Goal: Transaction & Acquisition: Purchase product/service

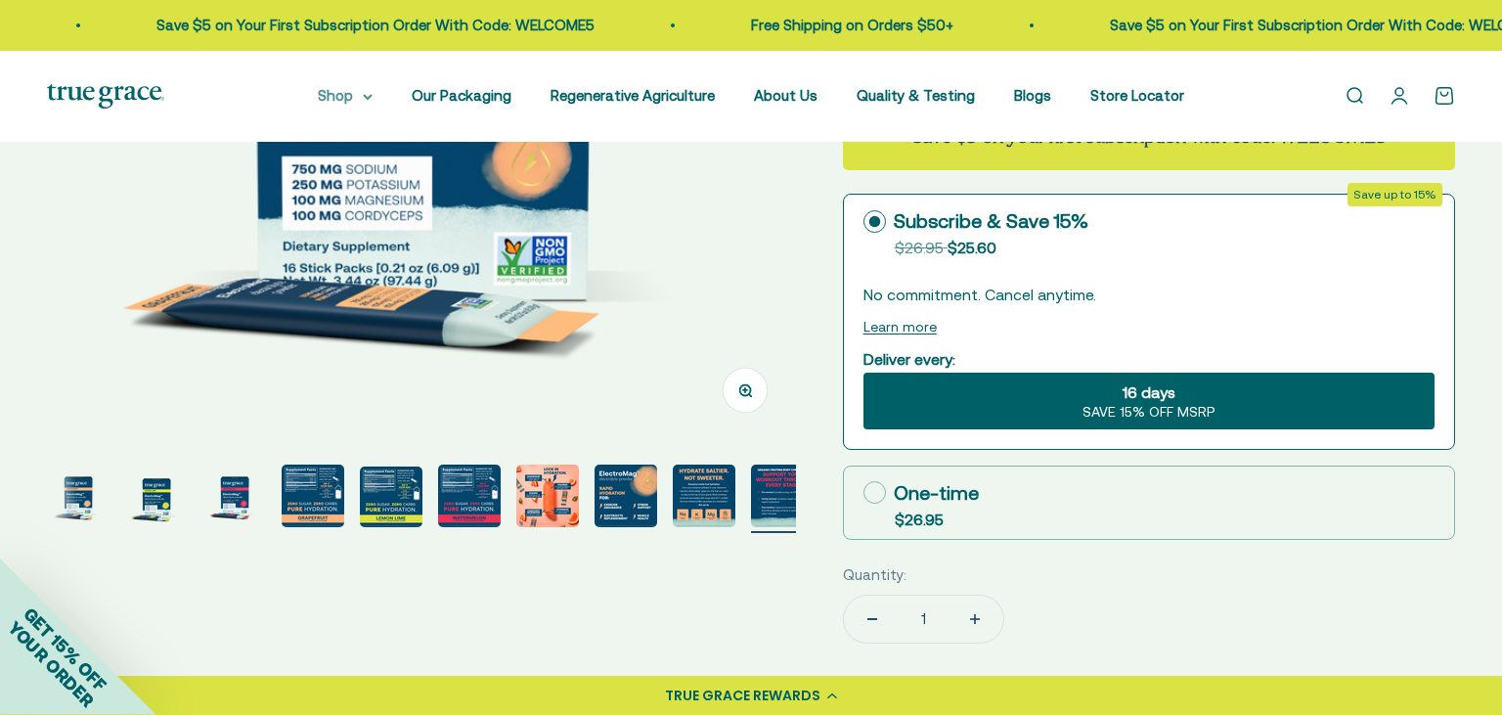
scroll to position [292, 0]
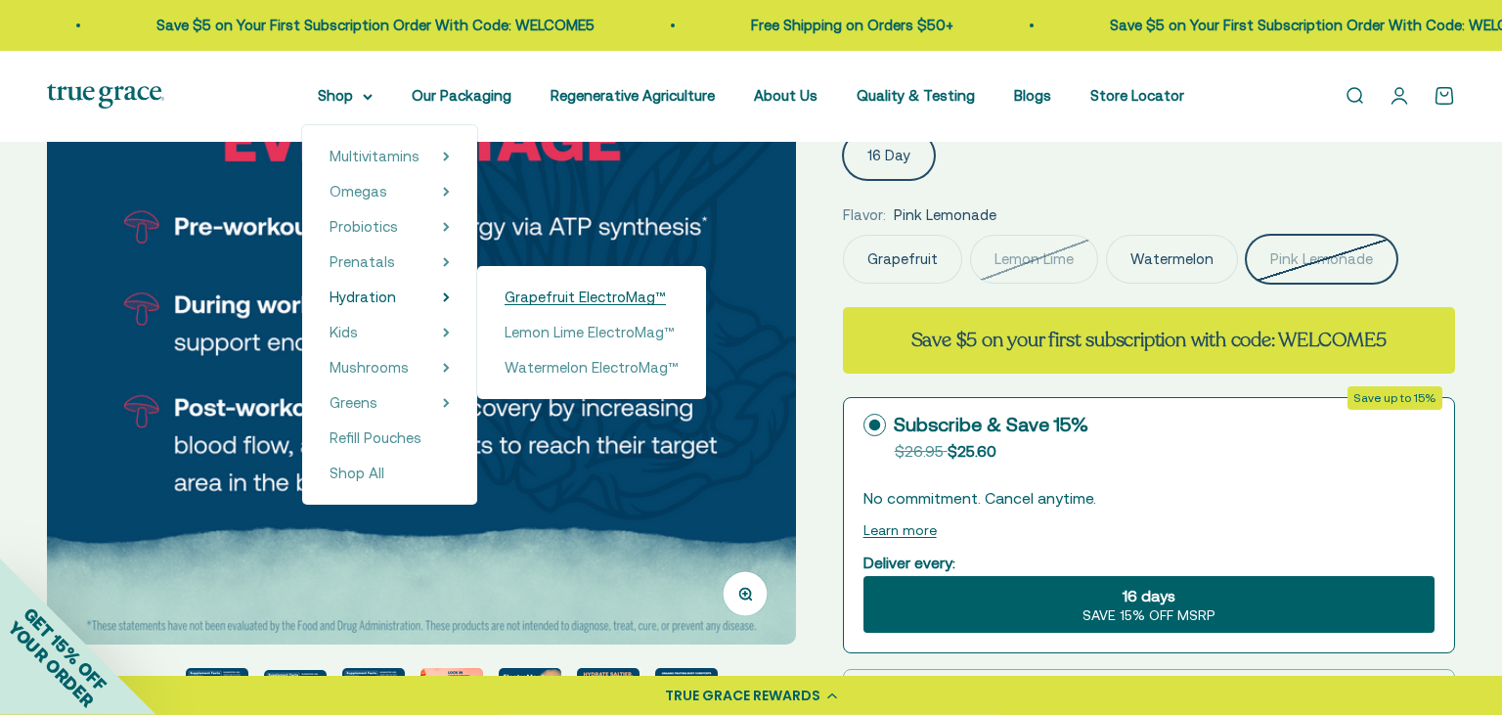
click at [534, 300] on span "Grapefruit ElectroMag™" at bounding box center [585, 297] width 161 height 17
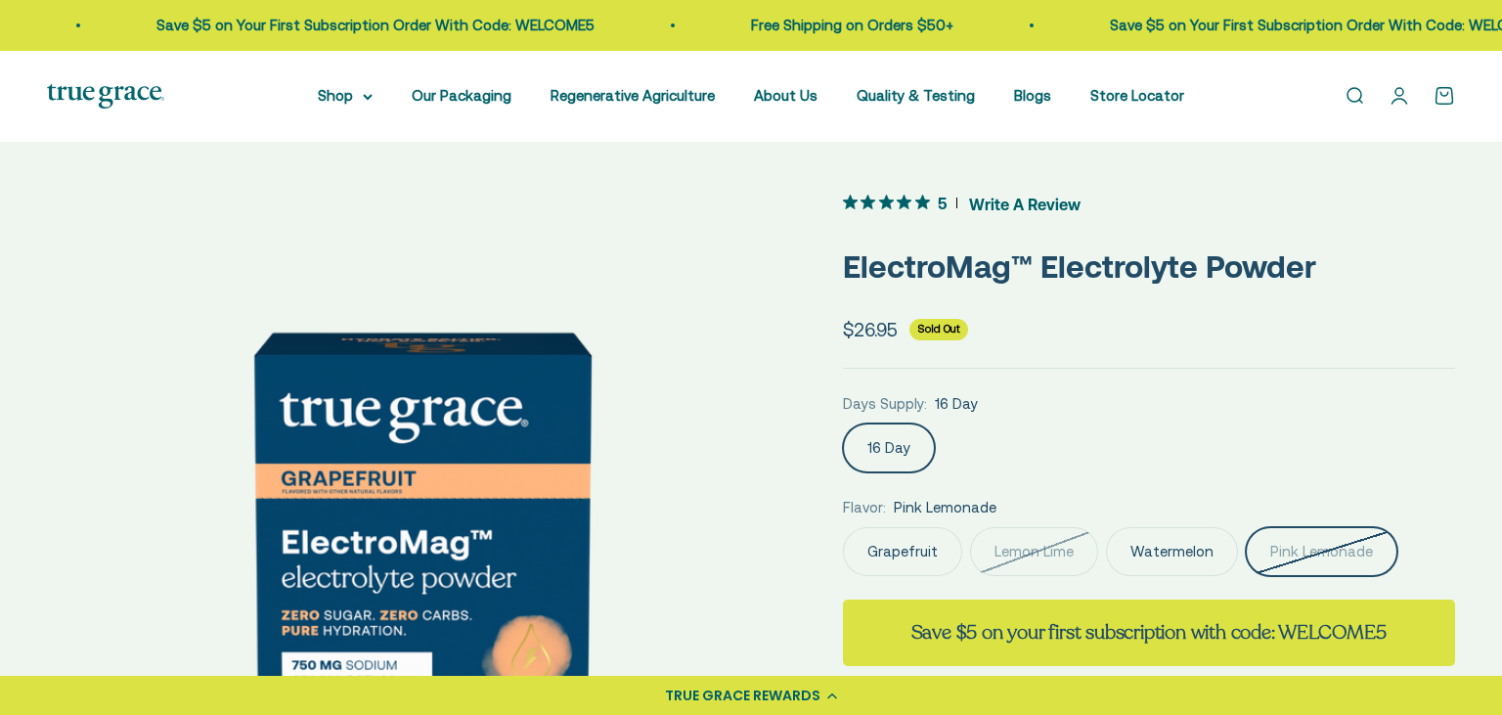
click at [1039, 539] on label "Lemon Lime" at bounding box center [1034, 551] width 128 height 49
click at [843, 527] on input "Lemon Lime" at bounding box center [842, 526] width 1 height 1
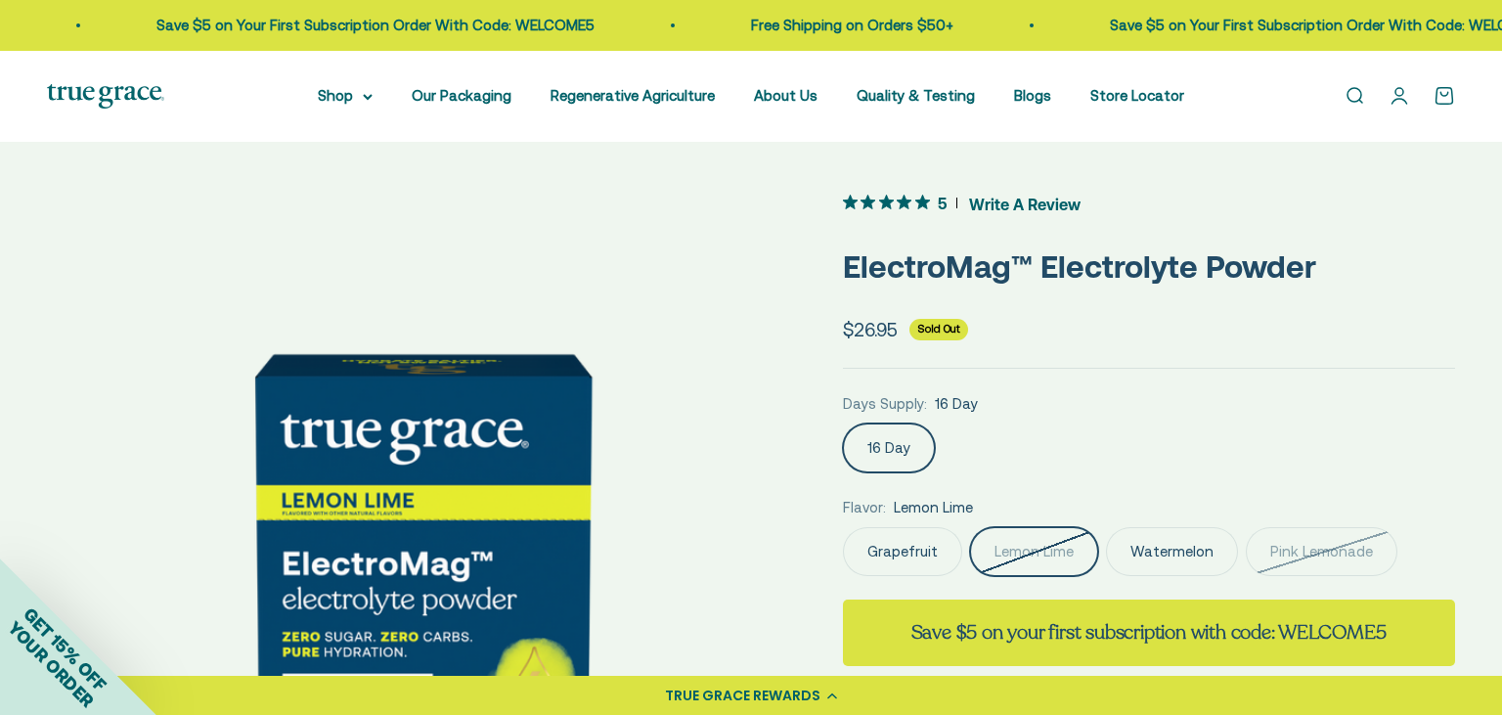
click at [1172, 546] on label "Watermelon" at bounding box center [1172, 551] width 132 height 49
click at [843, 527] on input "Watermelon" at bounding box center [842, 526] width 1 height 1
